Goal: Task Accomplishment & Management: Complete application form

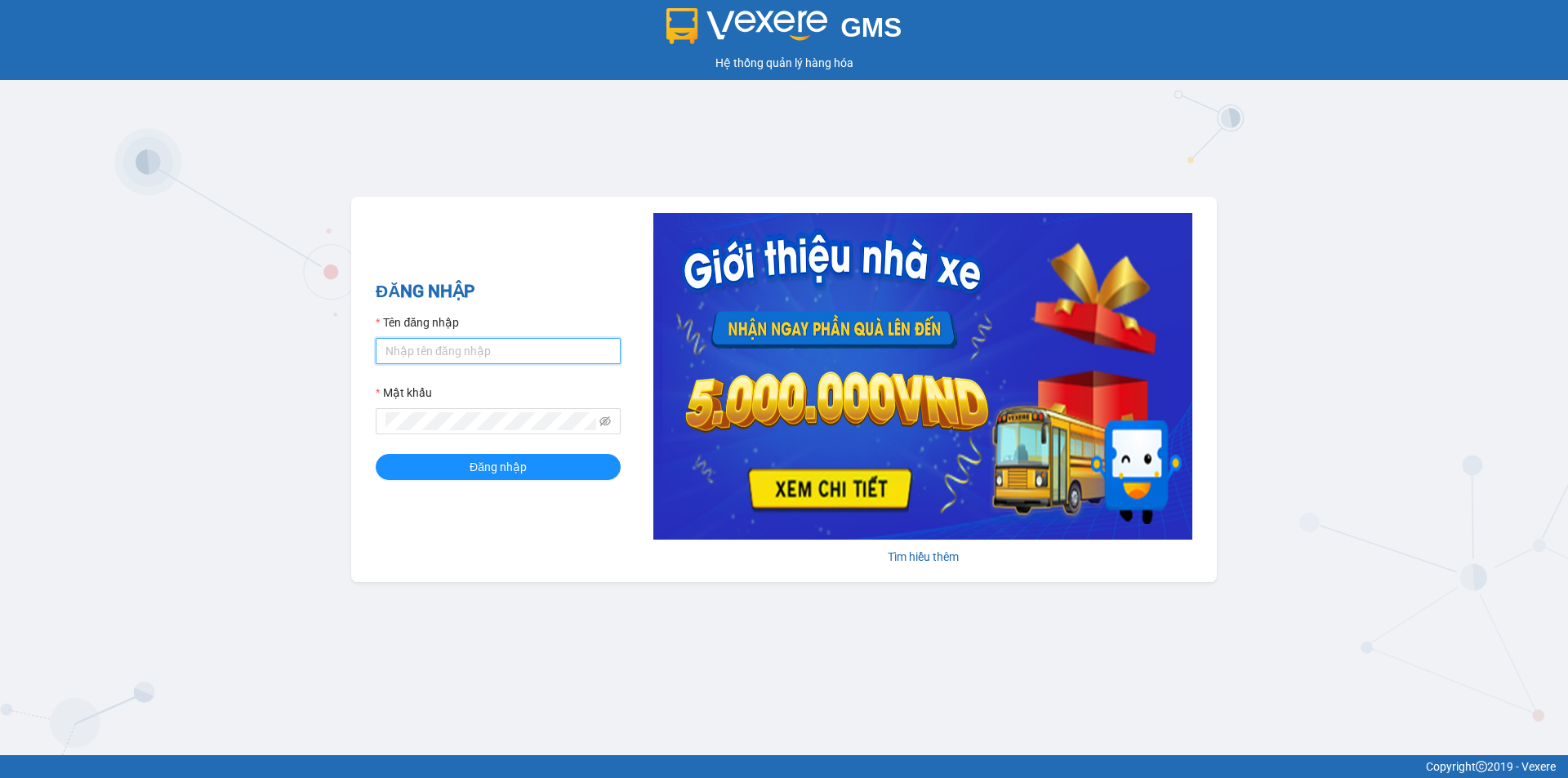
click at [464, 352] on input "Tên đăng nhập" at bounding box center [498, 351] width 245 height 27
type input "thao.phuongnam"
click at [375, 454] on button "Đăng nhập" at bounding box center [498, 467] width 245 height 27
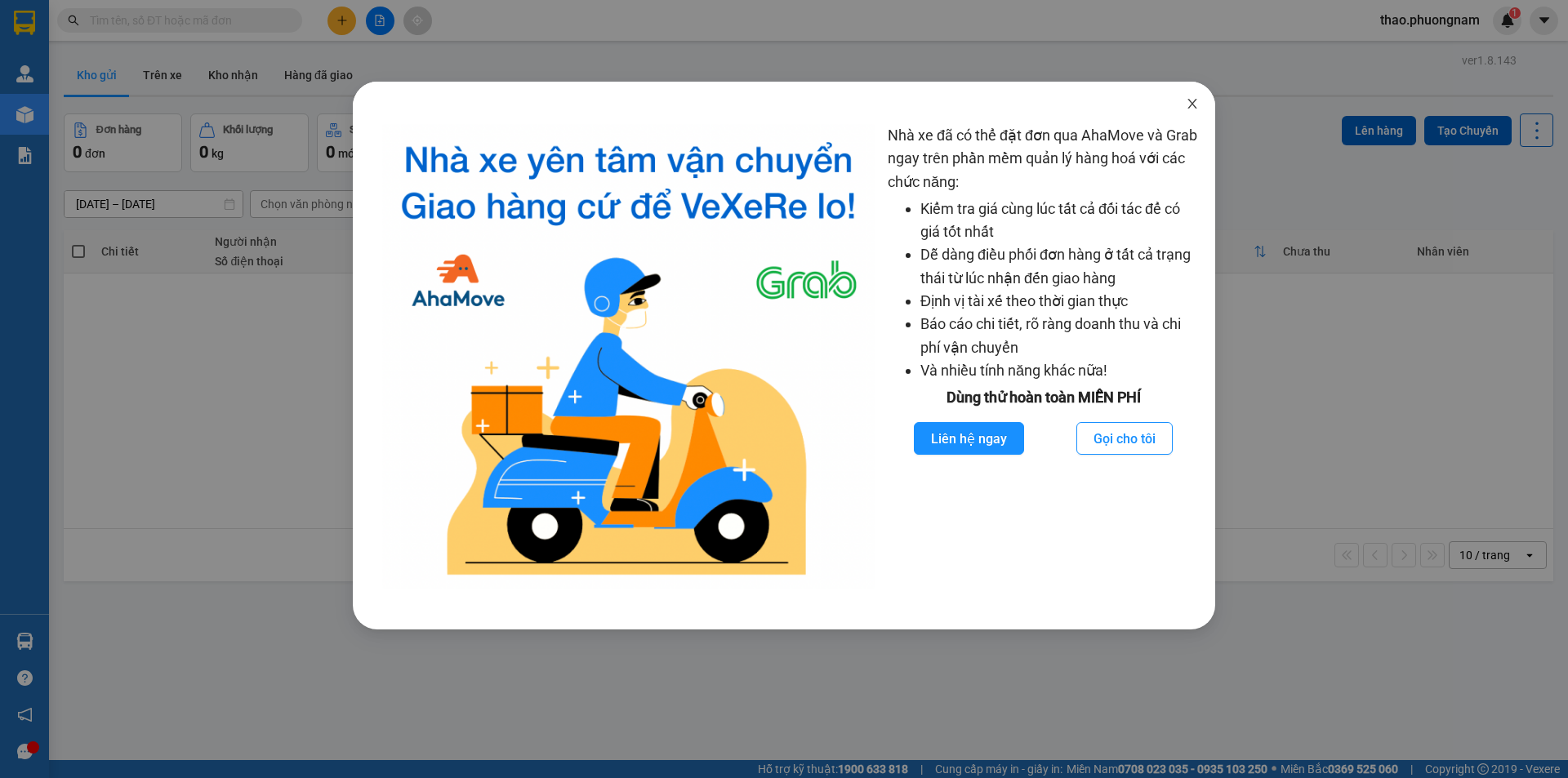
click at [1196, 104] on icon "close" at bounding box center [1192, 103] width 13 height 13
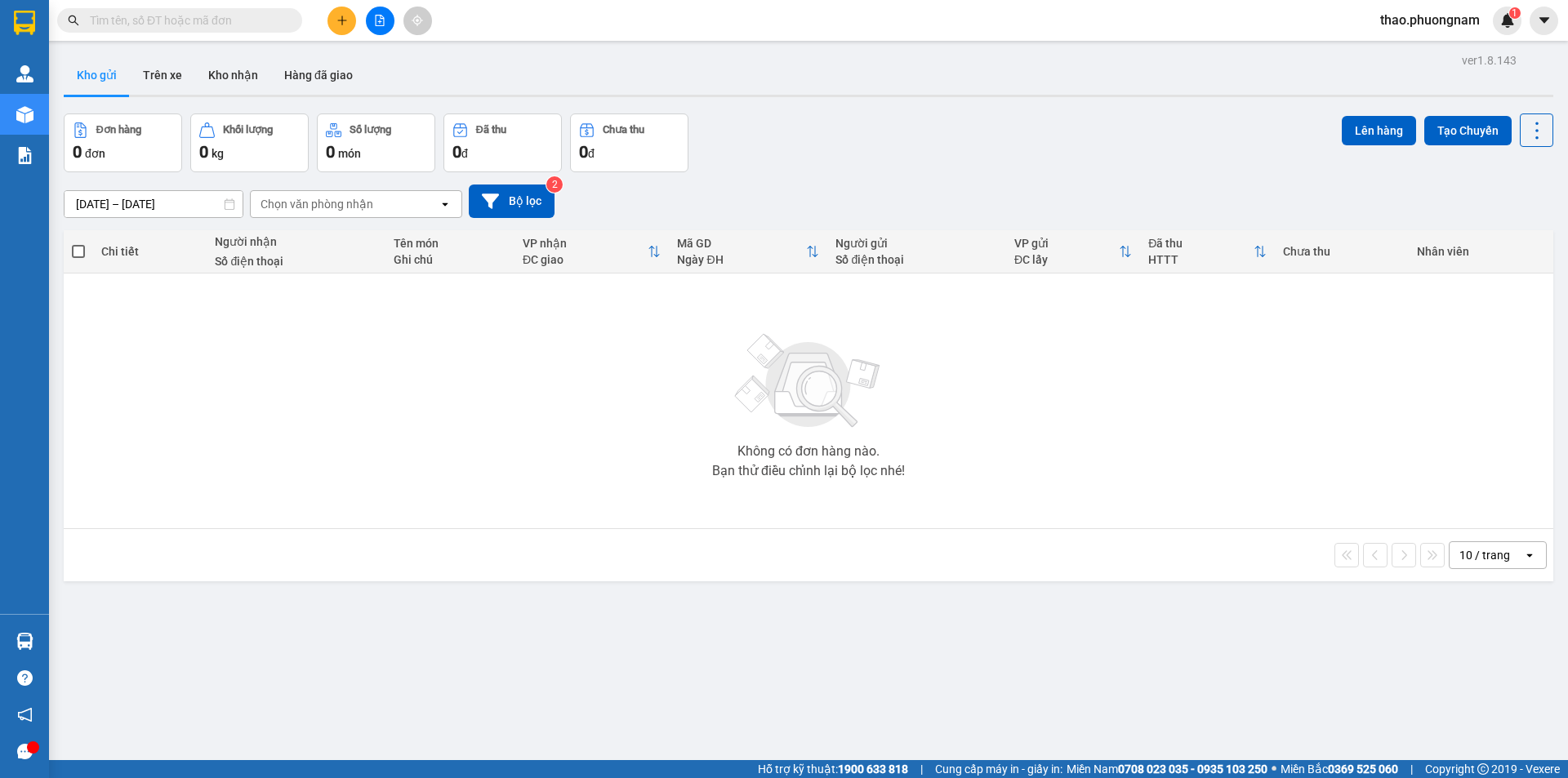
click at [228, 7] on div "Kết quả tìm kiếm ( 0 ) Bộ lọc No Data" at bounding box center [159, 21] width 319 height 28
click at [129, 19] on input "text" at bounding box center [186, 20] width 192 height 18
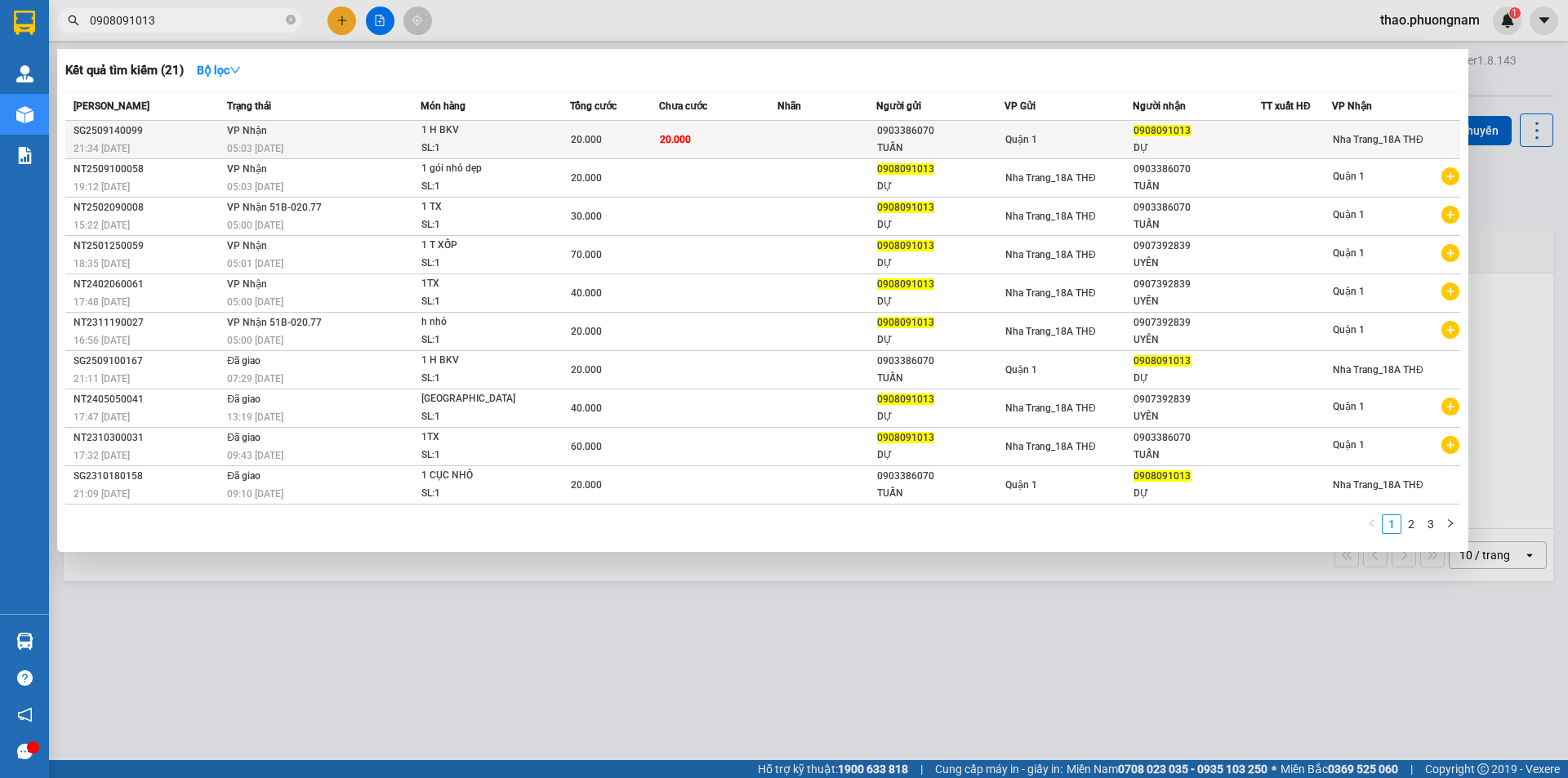
type input "0908091013"
click at [345, 142] on div "05:03 [DATE]" at bounding box center [323, 148] width 192 height 18
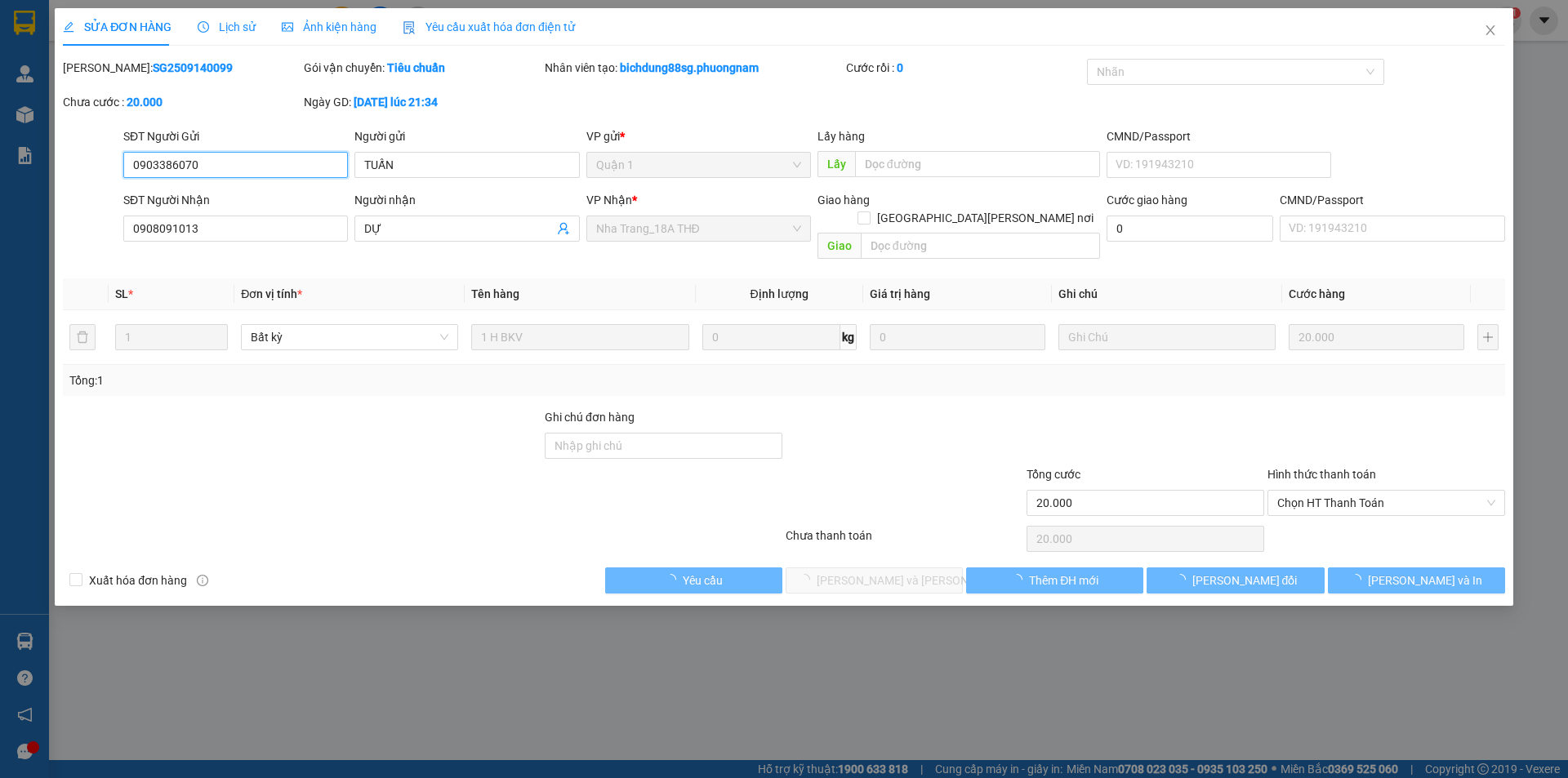
type input "0903386070"
type input "TUẤN"
type input "0908091013"
type input "DỰ"
type input "20.000"
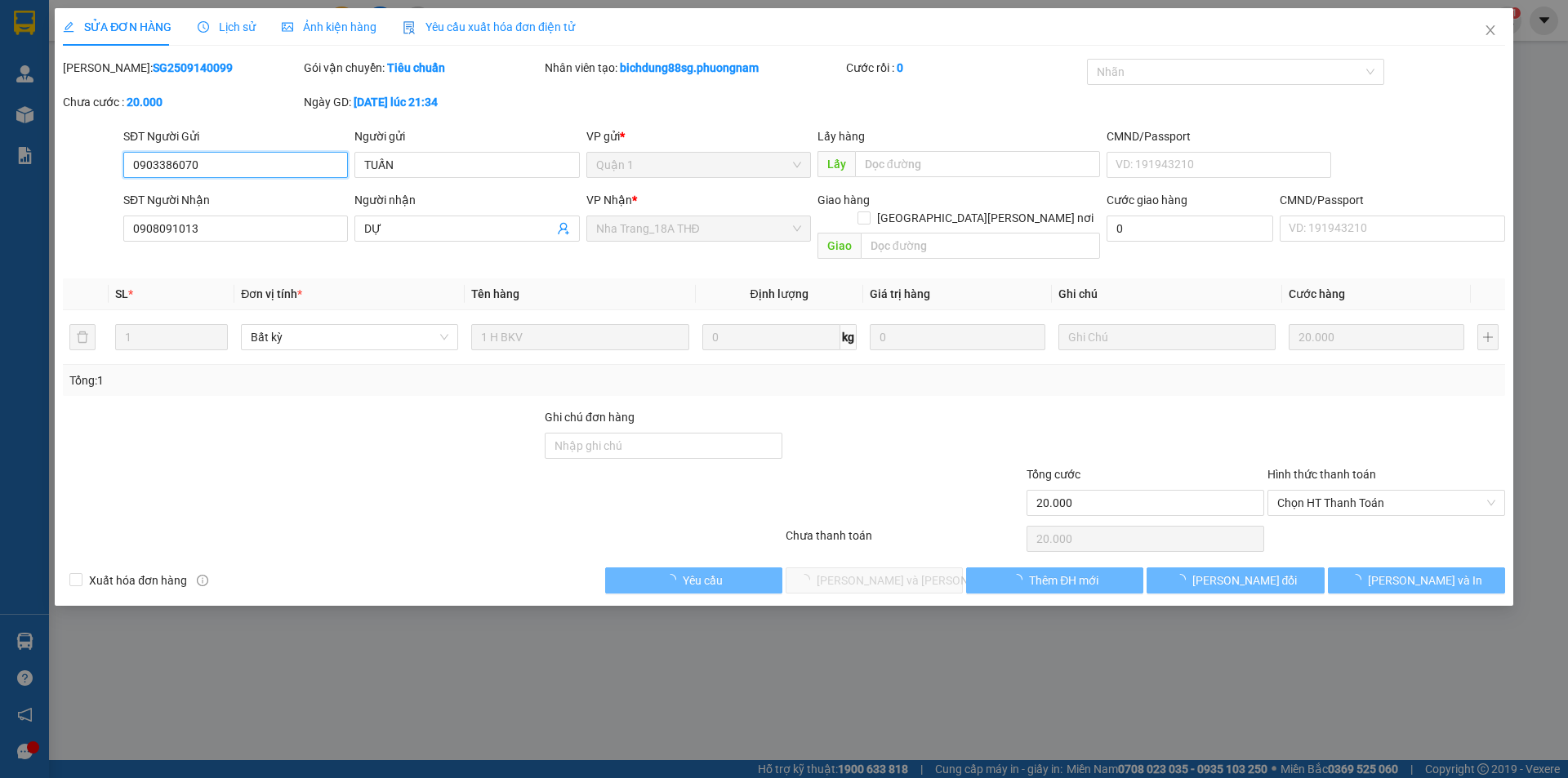
type input "20.000"
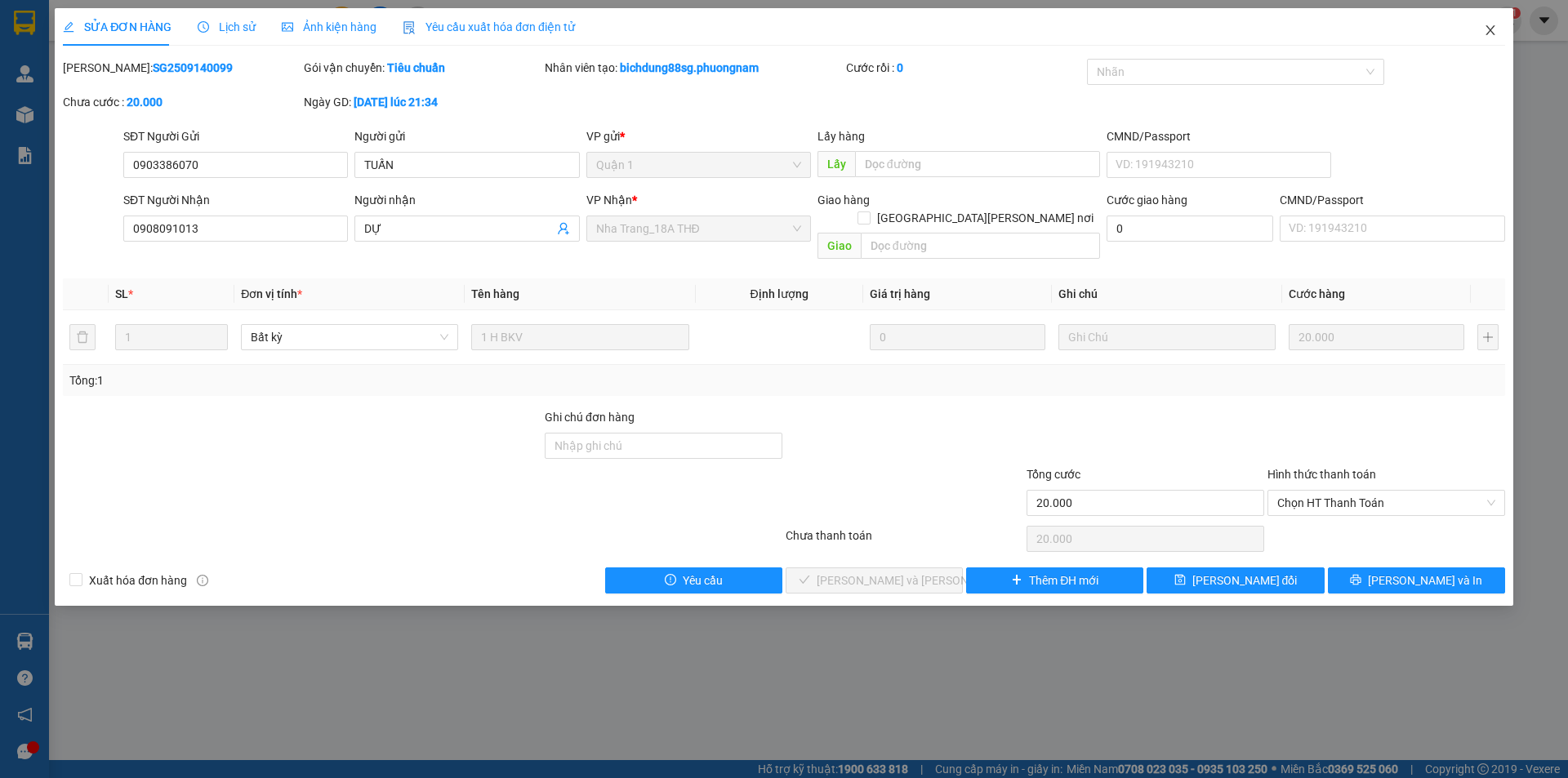
click at [1495, 32] on icon "close" at bounding box center [1490, 30] width 13 height 13
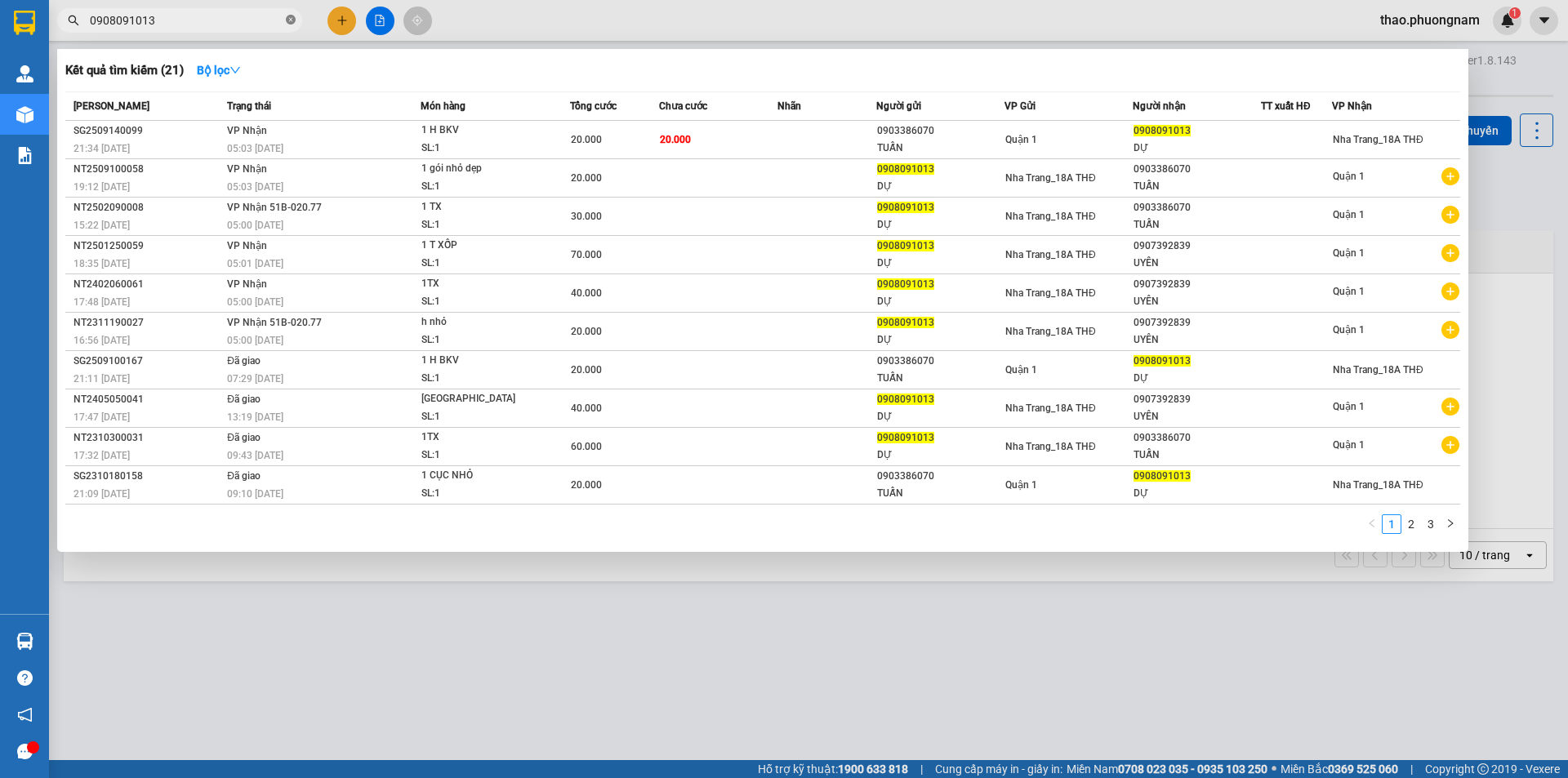
click at [288, 20] on icon "close-circle" at bounding box center [290, 19] width 9 height 9
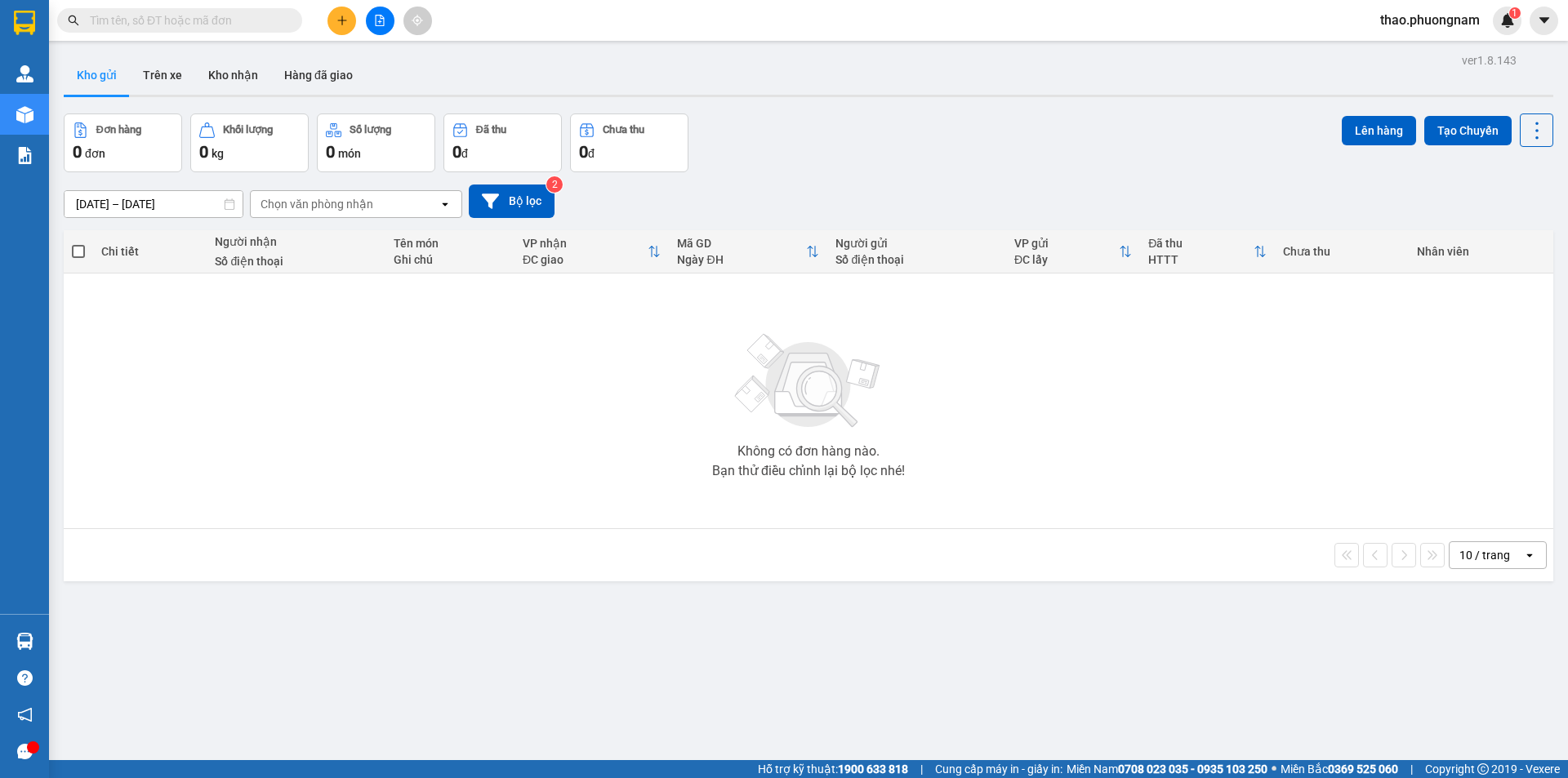
click at [166, 21] on input "text" at bounding box center [186, 20] width 192 height 18
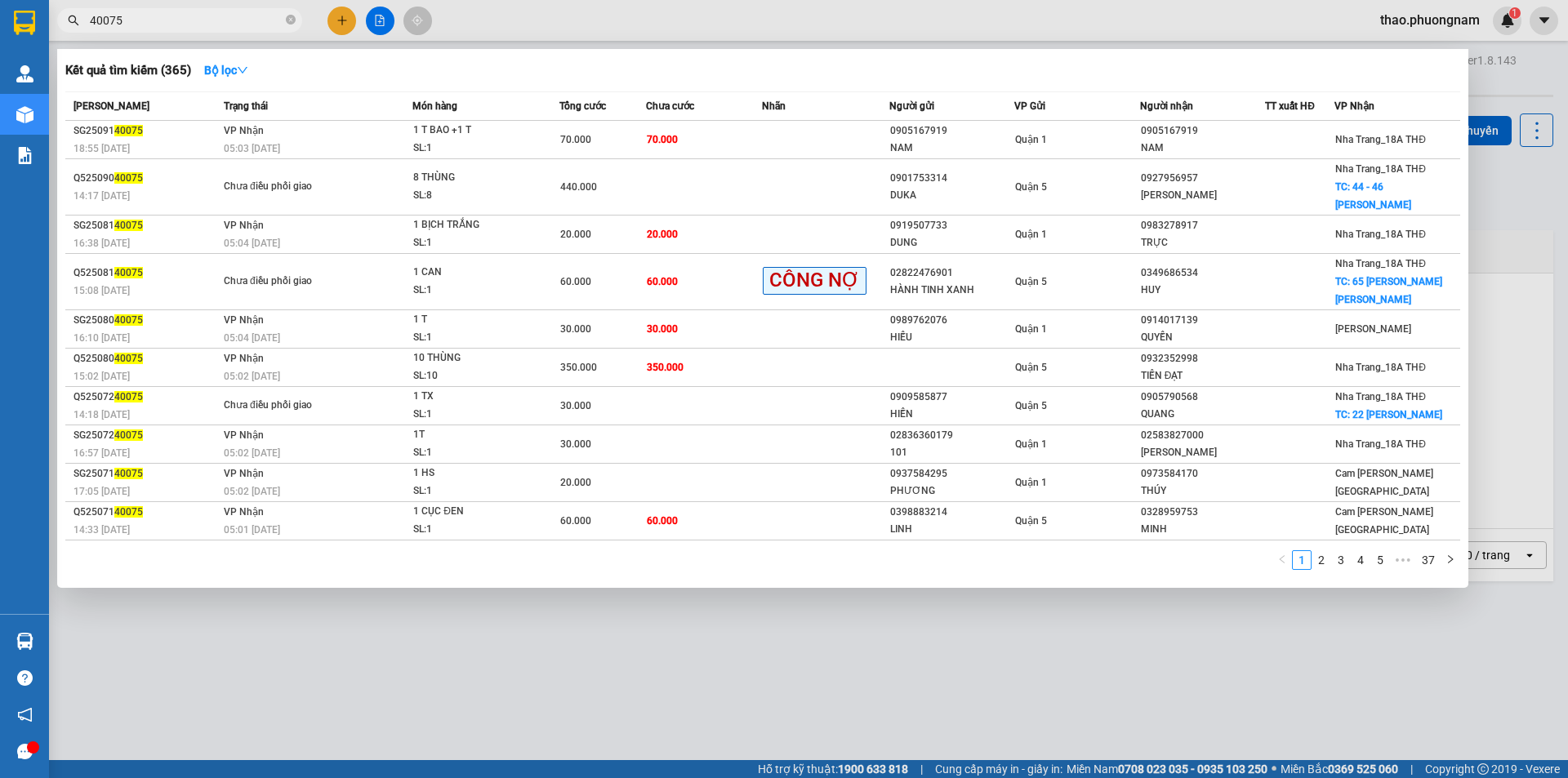
type input "40075"
